Goal: Task Accomplishment & Management: Manage account settings

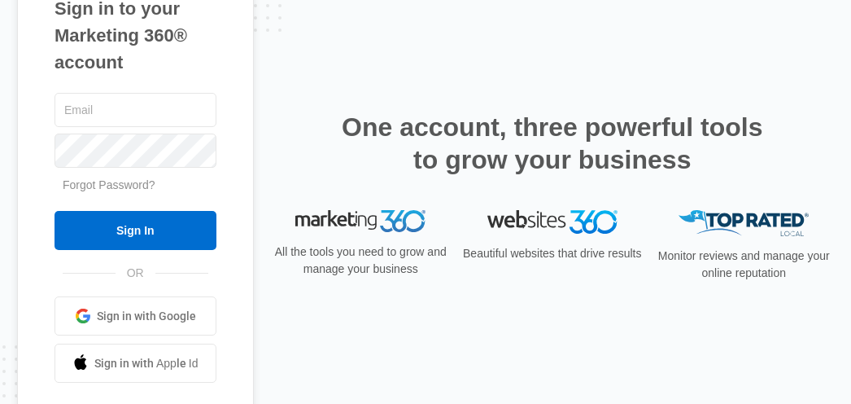
type input "[PERSON_NAME][DOMAIN_NAME][EMAIL_ADDRESS][DOMAIN_NAME]"
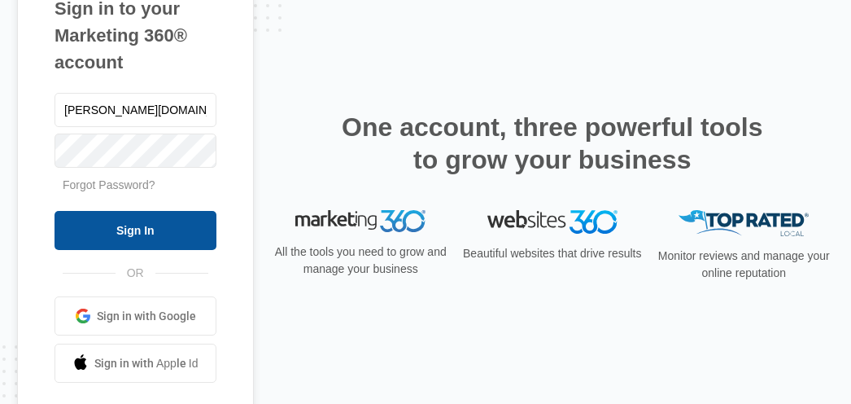
click at [174, 234] on input "Sign In" at bounding box center [136, 230] width 162 height 39
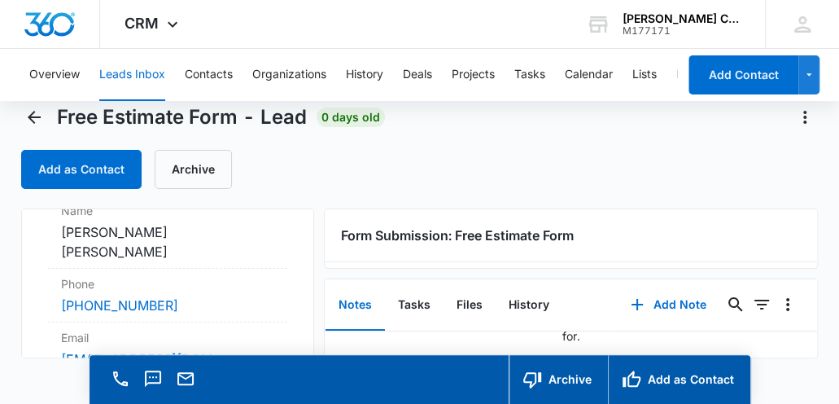
scroll to position [46, 0]
